Goal: Find specific page/section: Find specific page/section

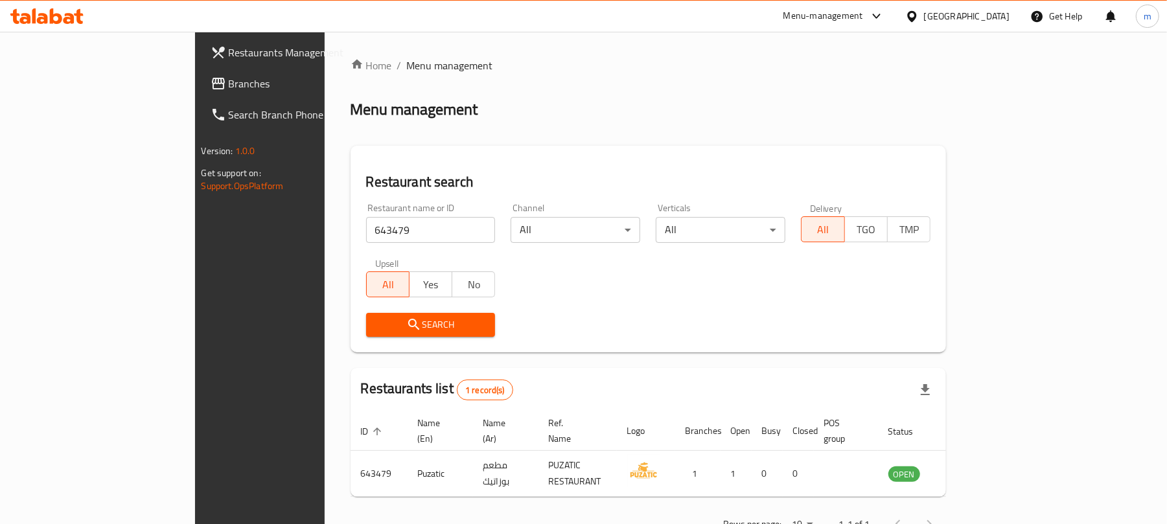
click at [939, 16] on div "[GEOGRAPHIC_DATA]" at bounding box center [967, 16] width 86 height 14
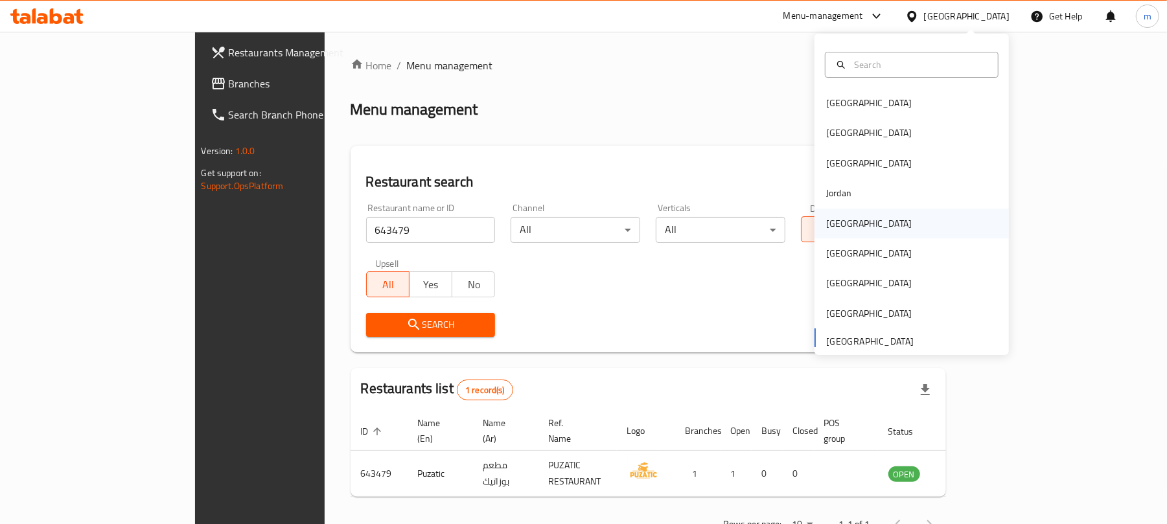
click at [847, 227] on div "[GEOGRAPHIC_DATA]" at bounding box center [869, 224] width 106 height 30
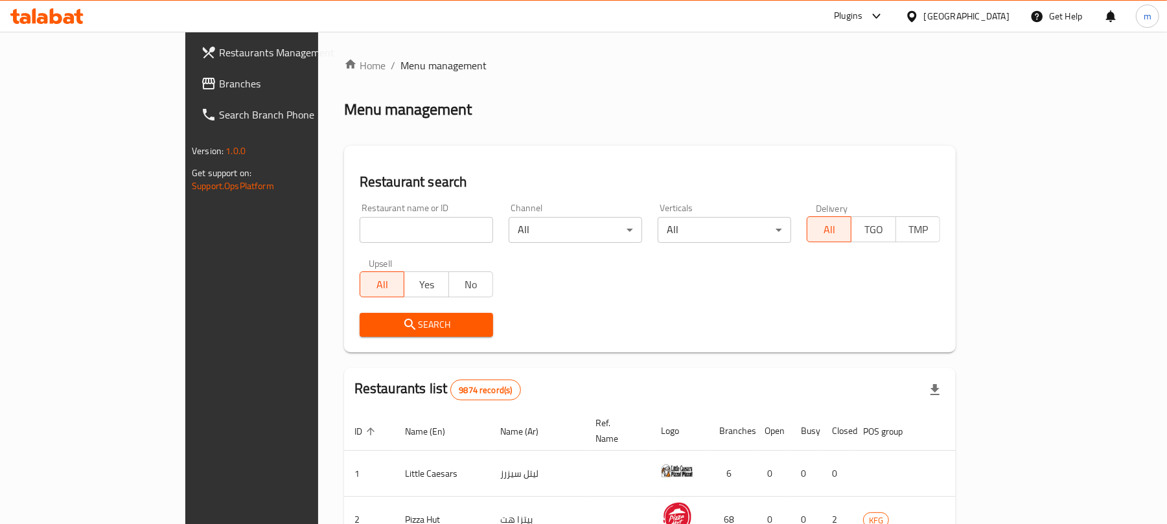
click at [219, 84] on span "Branches" at bounding box center [294, 84] width 151 height 16
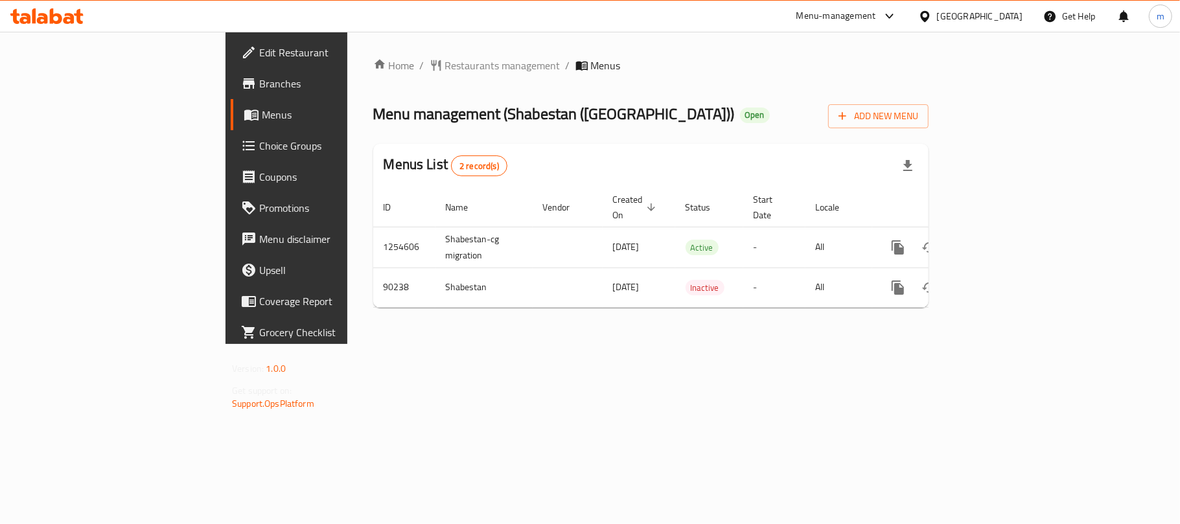
click at [361, 50] on div "Home / Restaurants management / Menus Menu management ( Shabestan (crowne plaza…" at bounding box center [650, 188] width 607 height 312
click at [445, 61] on span "Restaurants management" at bounding box center [502, 66] width 115 height 16
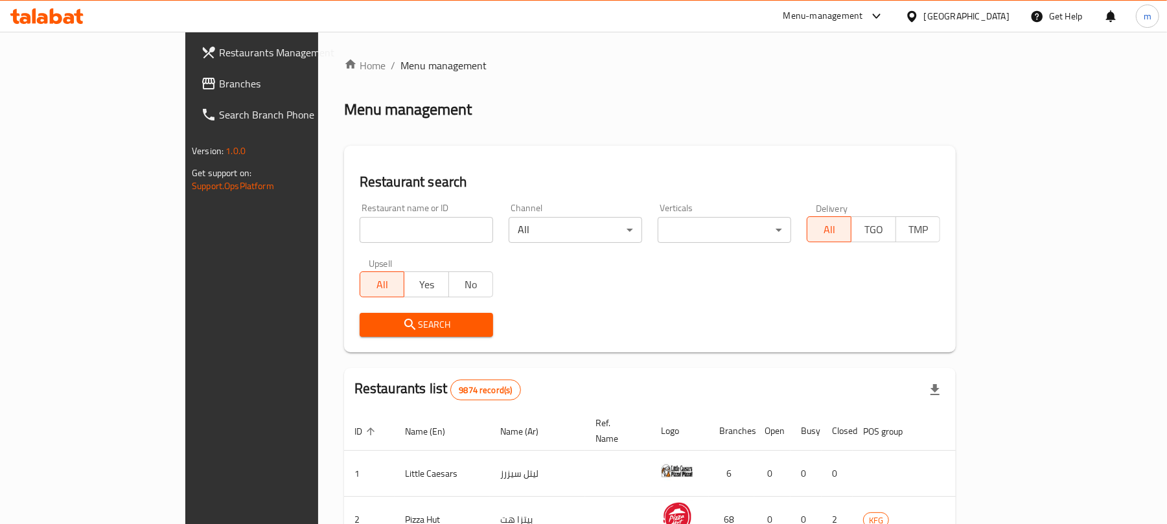
click at [360, 229] on input "search" at bounding box center [426, 230] width 133 height 26
paste input "601406"
type input "601406"
click at [370, 320] on span "Search" at bounding box center [426, 325] width 113 height 16
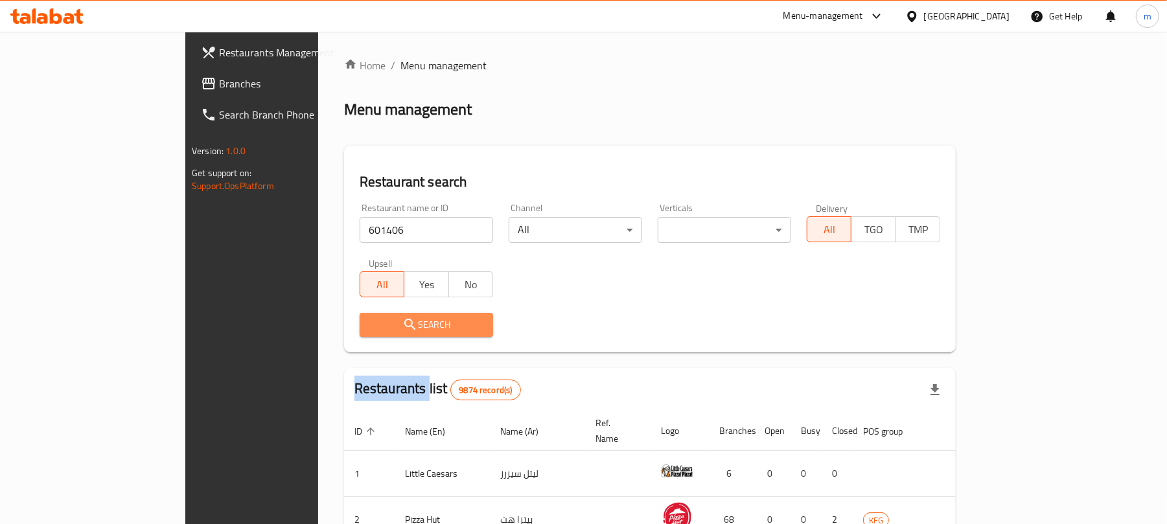
click at [304, 320] on div at bounding box center [583, 262] width 1167 height 524
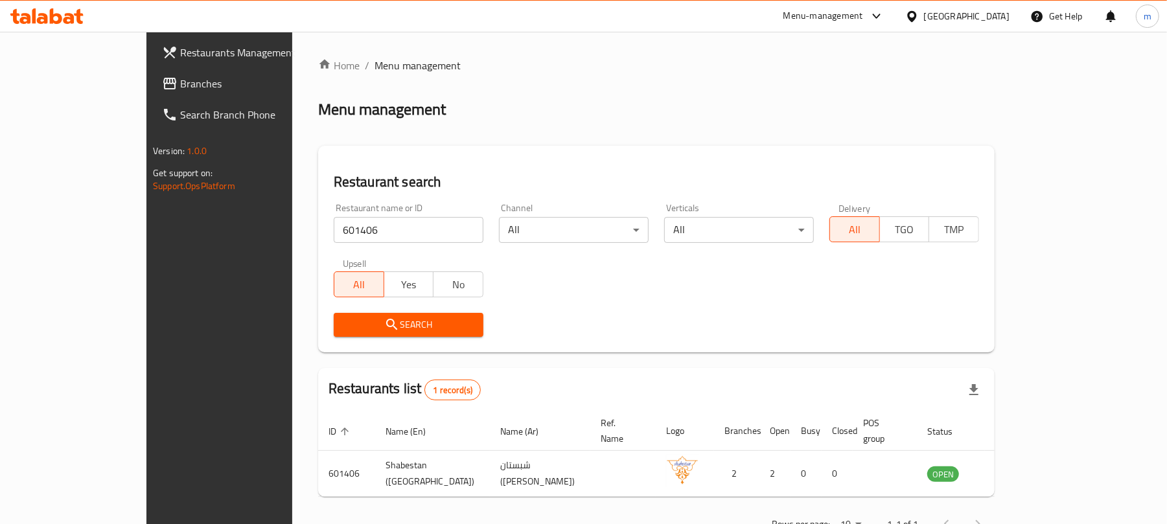
click at [483, 363] on div "Home / Menu management Menu management Restaurant search Restaurant name or ID …" at bounding box center [656, 299] width 676 height 483
drag, startPoint x: 67, startPoint y: 89, endPoint x: 58, endPoint y: 97, distance: 12.4
click at [180, 89] on span "Branches" at bounding box center [255, 84] width 151 height 16
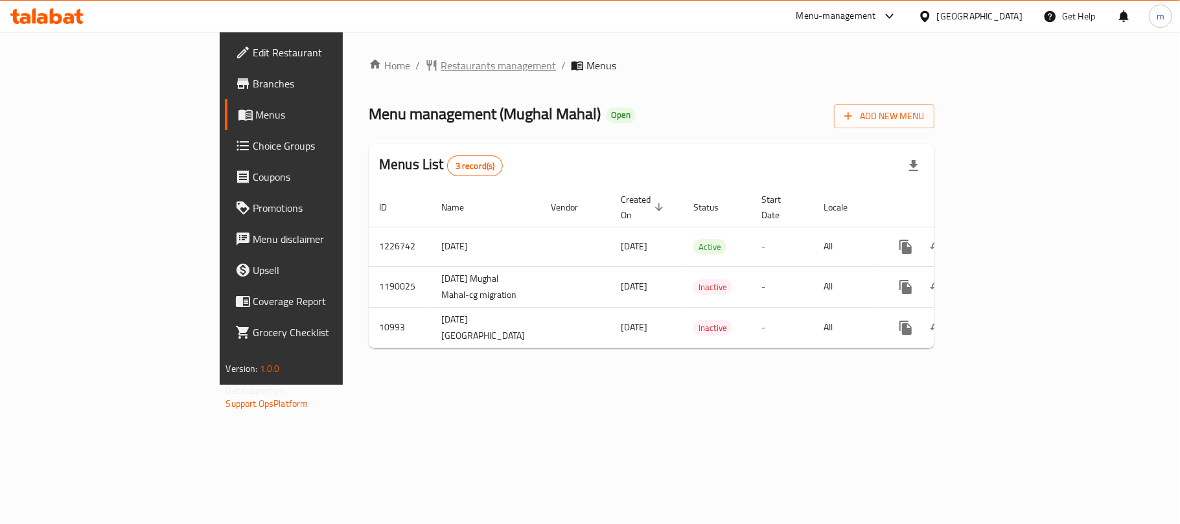
click at [441, 58] on span "Restaurants management" at bounding box center [498, 66] width 115 height 16
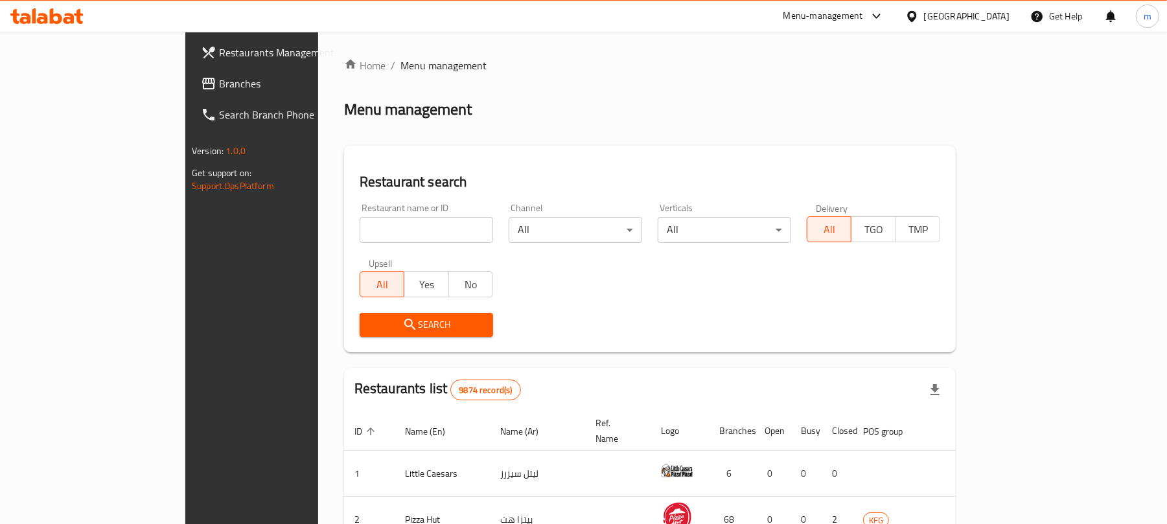
click at [360, 227] on input "search" at bounding box center [426, 230] width 133 height 26
paste input "6784"
type input "6784"
click at [370, 319] on span "Search" at bounding box center [426, 325] width 113 height 16
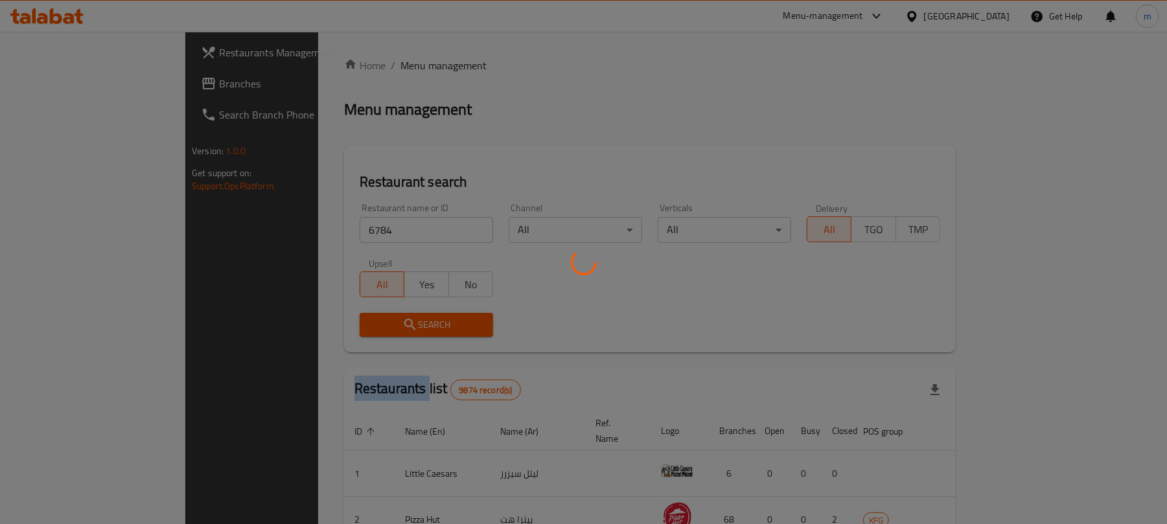
click at [302, 319] on div at bounding box center [583, 262] width 1167 height 524
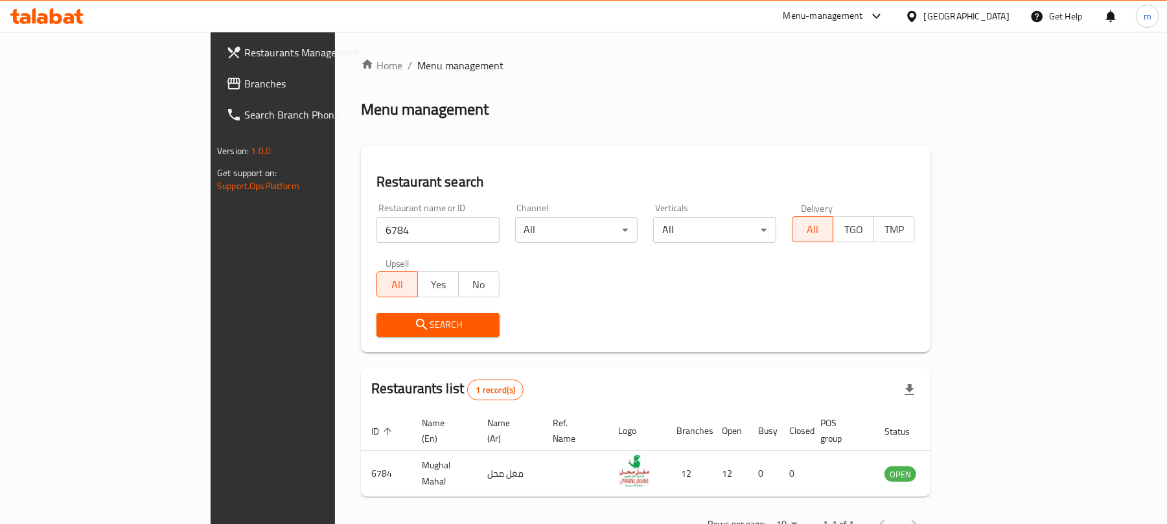
click at [369, 342] on div "Search" at bounding box center [438, 325] width 139 height 40
drag, startPoint x: 108, startPoint y: 91, endPoint x: 53, endPoint y: 112, distance: 58.2
click at [216, 89] on link "Branches" at bounding box center [311, 83] width 190 height 31
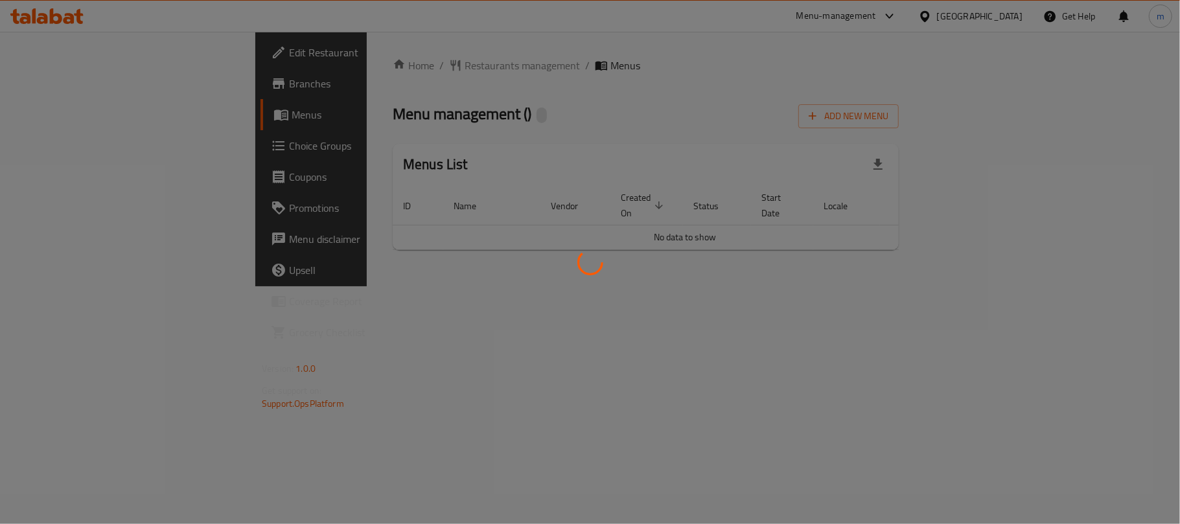
click at [317, 63] on div at bounding box center [590, 262] width 1180 height 524
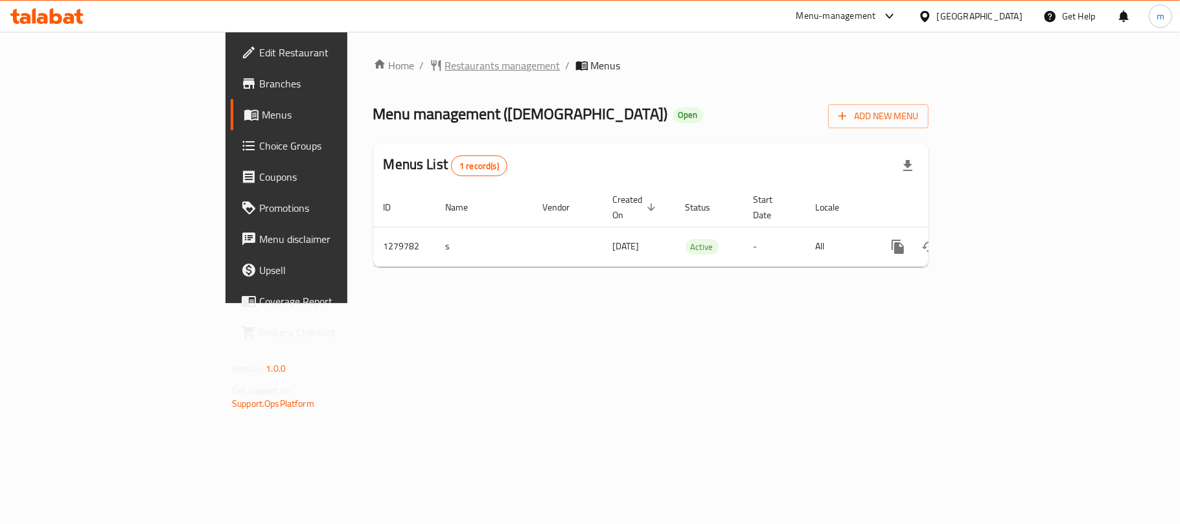
click at [445, 60] on span "Restaurants management" at bounding box center [502, 66] width 115 height 16
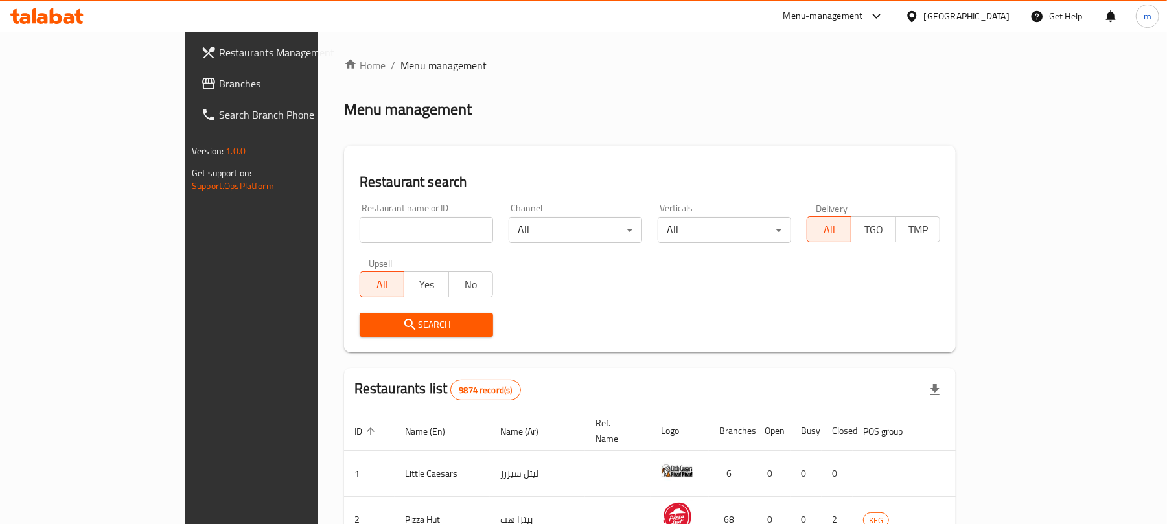
click at [360, 231] on input "search" at bounding box center [426, 230] width 133 height 26
paste input "693463"
type input "693463"
click at [360, 333] on button "Search" at bounding box center [426, 325] width 133 height 24
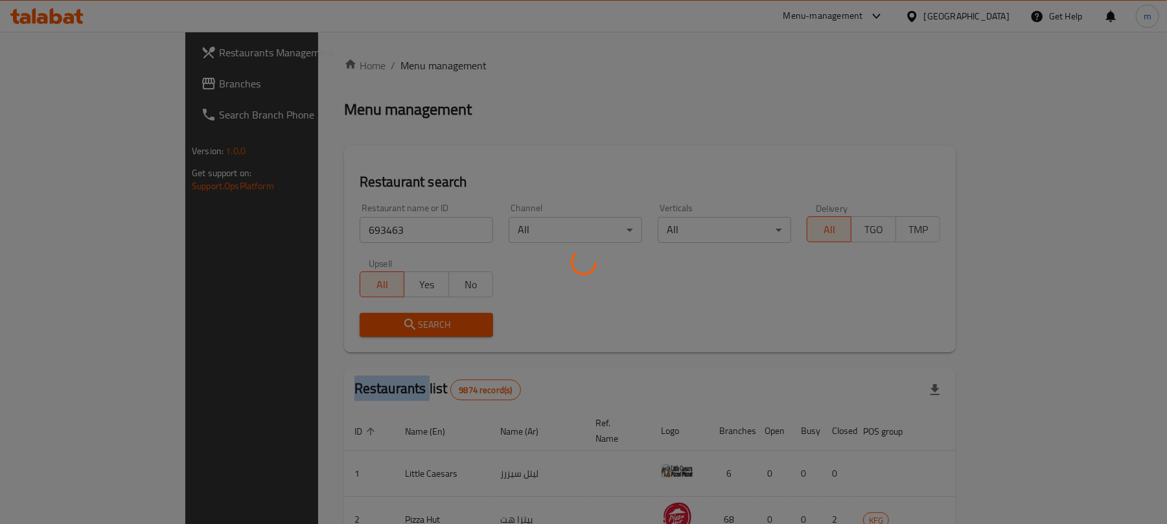
click at [322, 333] on div at bounding box center [583, 262] width 1167 height 524
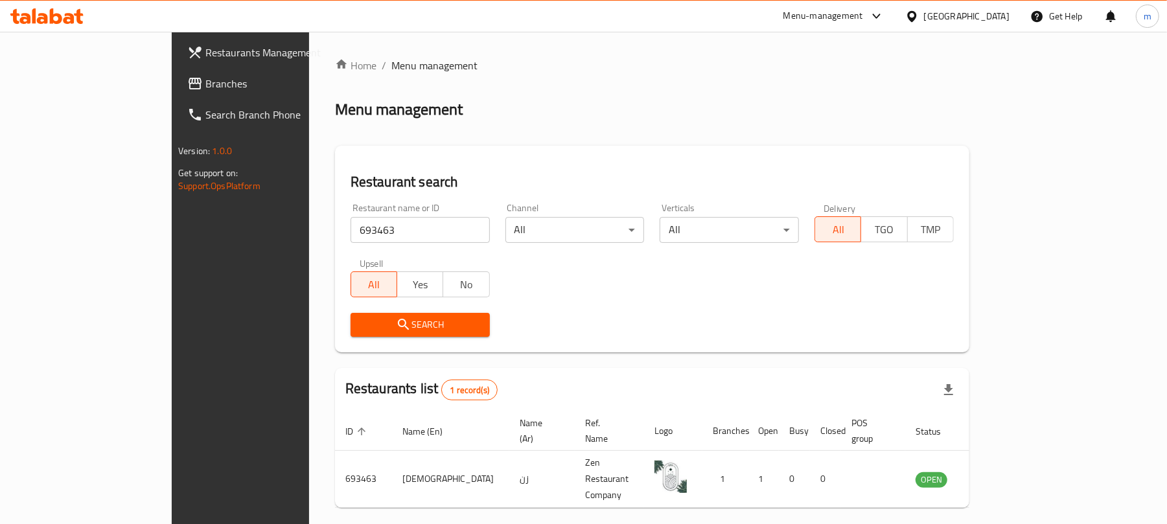
click at [459, 284] on div "Restaurant name or ID 693463 Restaurant name or ID Channel All ​ Verticals All …" at bounding box center [652, 270] width 619 height 149
